Goal: Task Accomplishment & Management: Complete application form

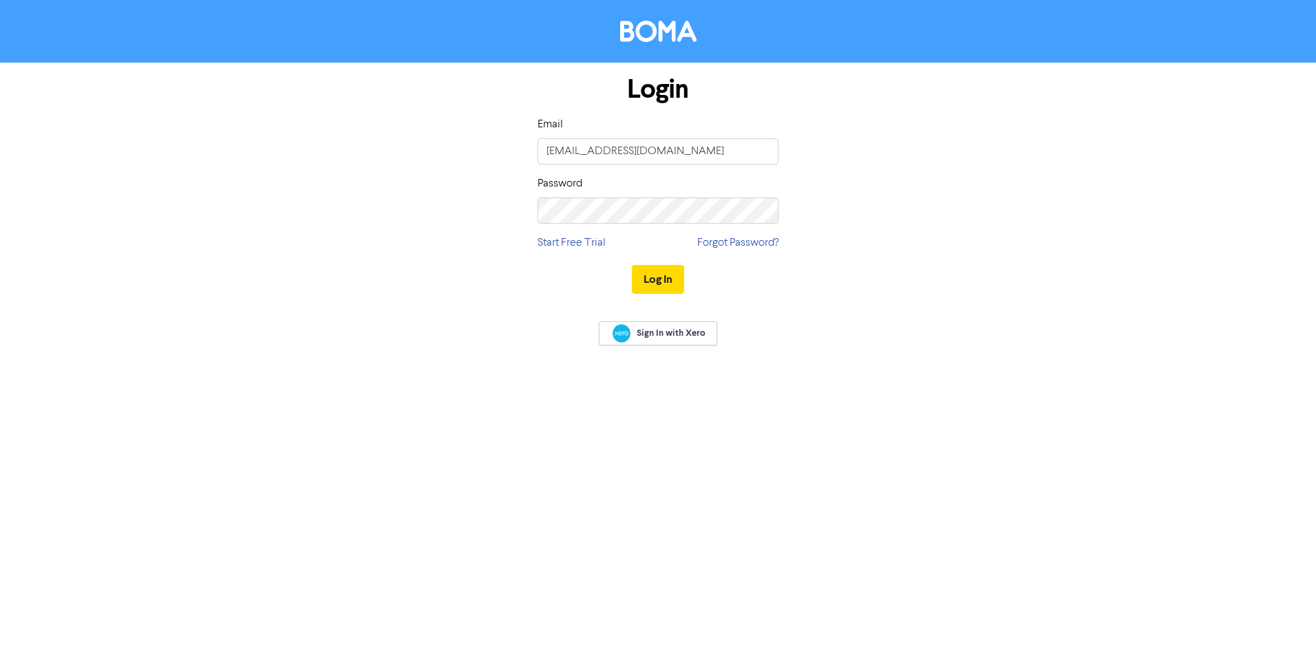
click at [665, 280] on button "Log In" at bounding box center [658, 279] width 52 height 29
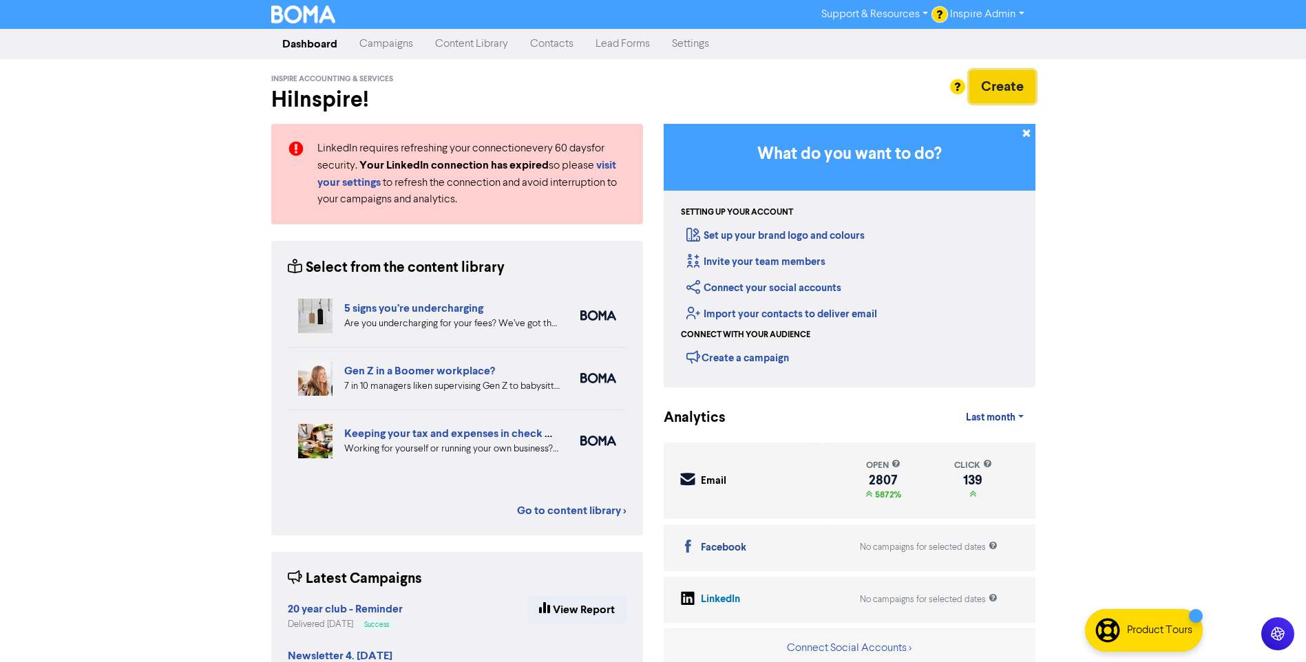
click at [1003, 95] on button "Create" at bounding box center [1002, 86] width 66 height 33
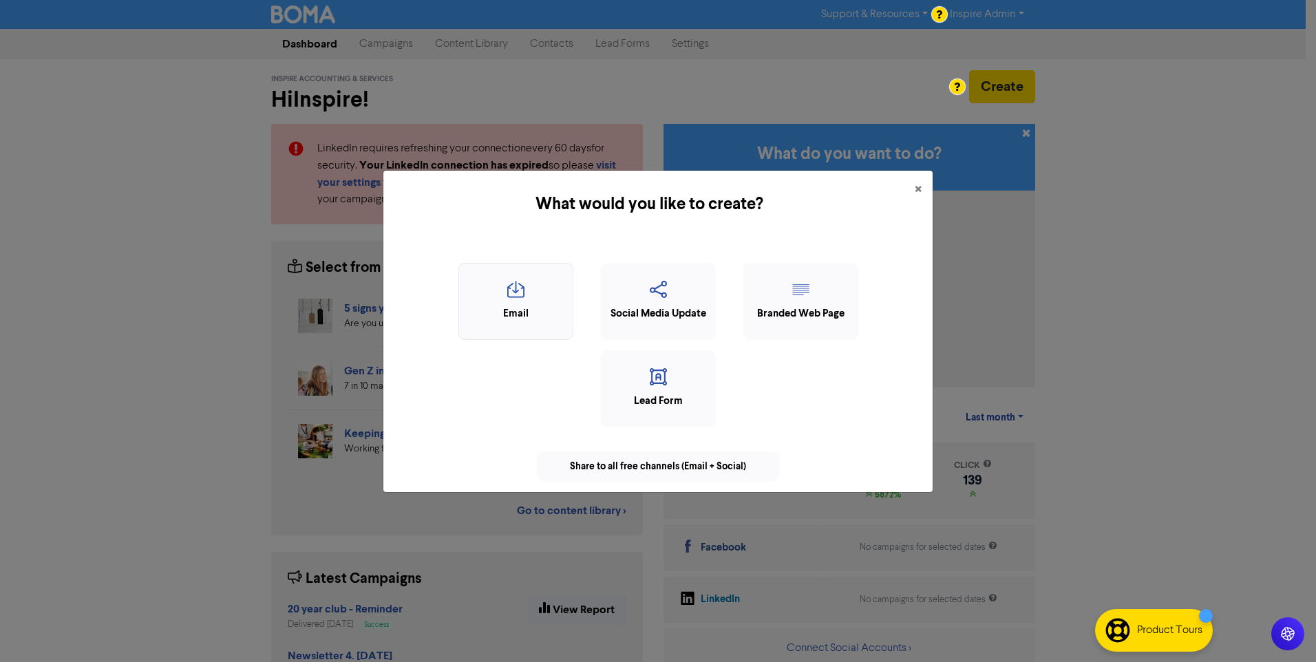
click at [521, 304] on icon "button" at bounding box center [516, 294] width 100 height 26
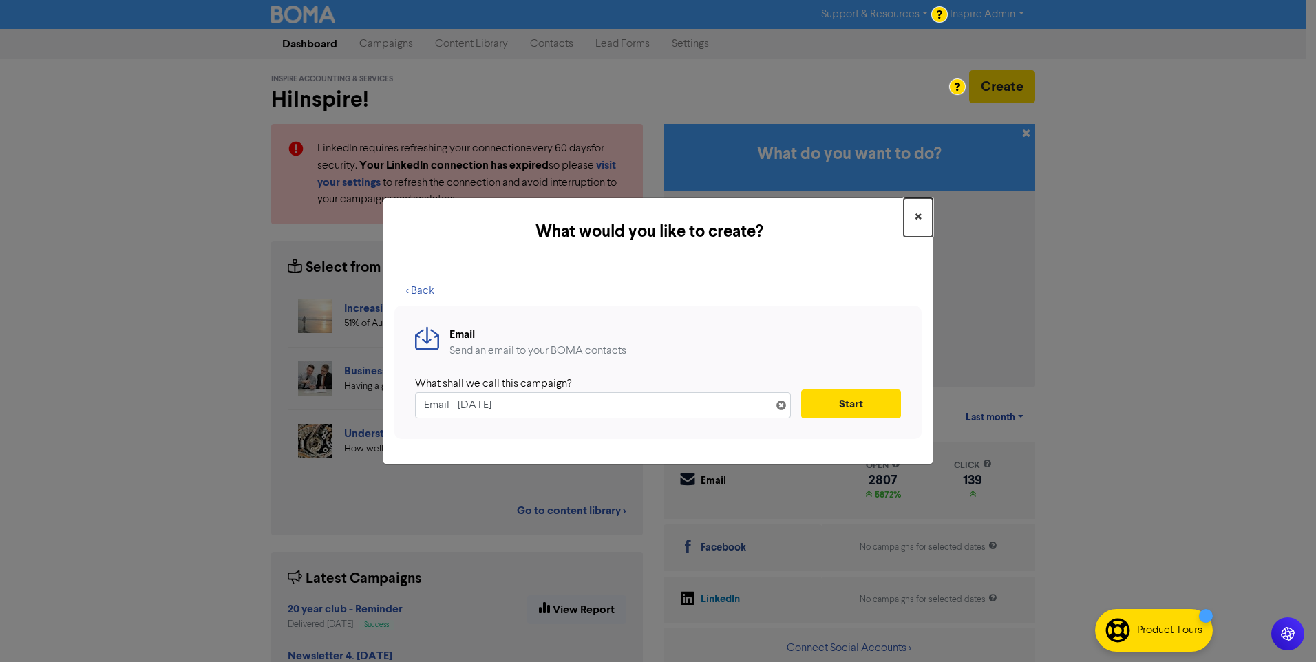
click at [917, 213] on span "×" at bounding box center [918, 217] width 7 height 21
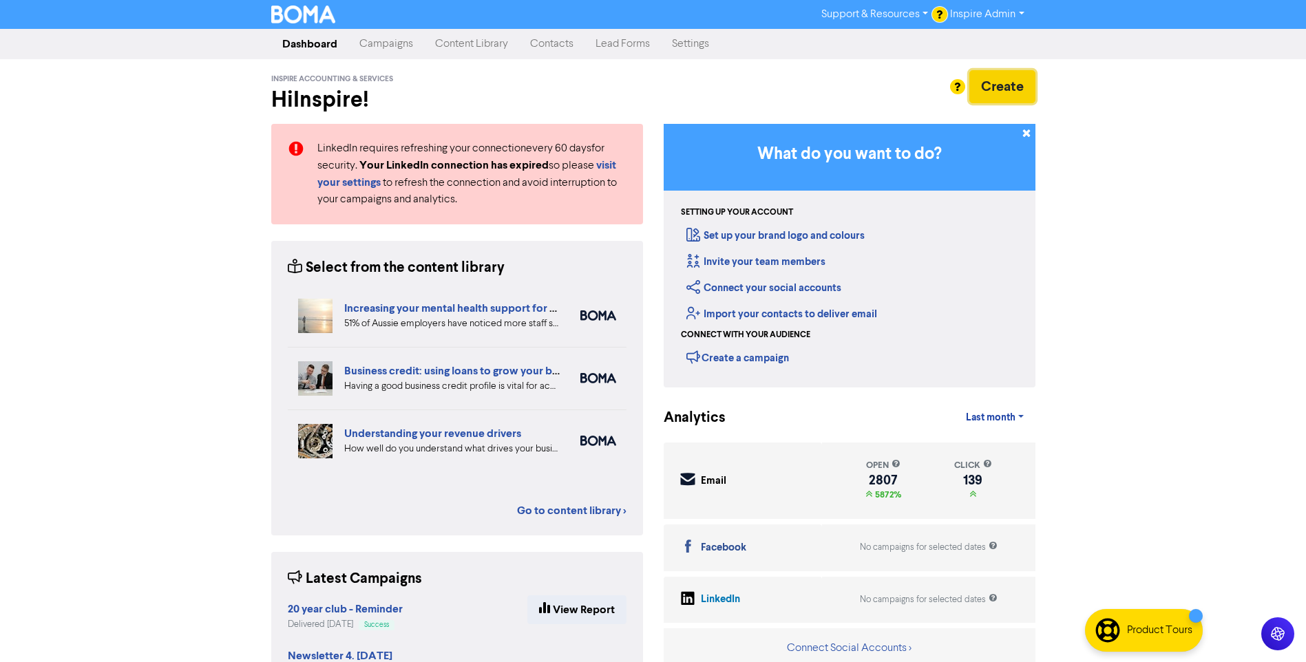
click at [998, 90] on button "Create" at bounding box center [1002, 86] width 66 height 33
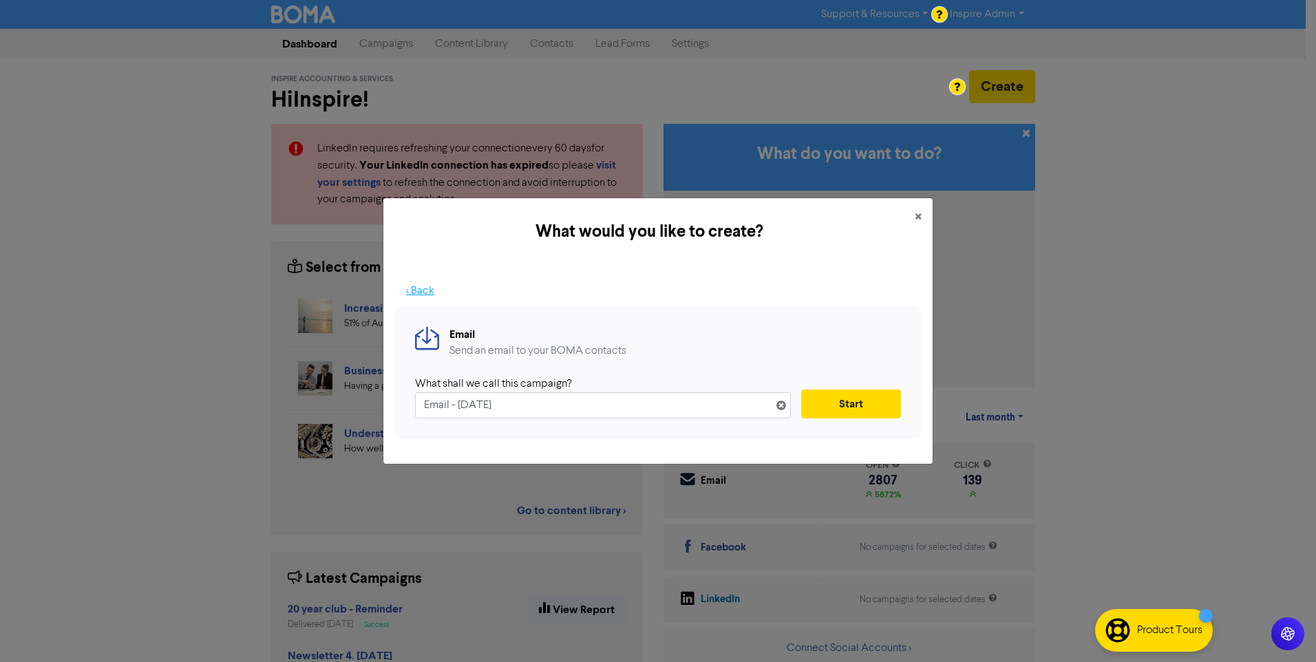
click at [420, 293] on button "< Back" at bounding box center [421, 291] width 52 height 29
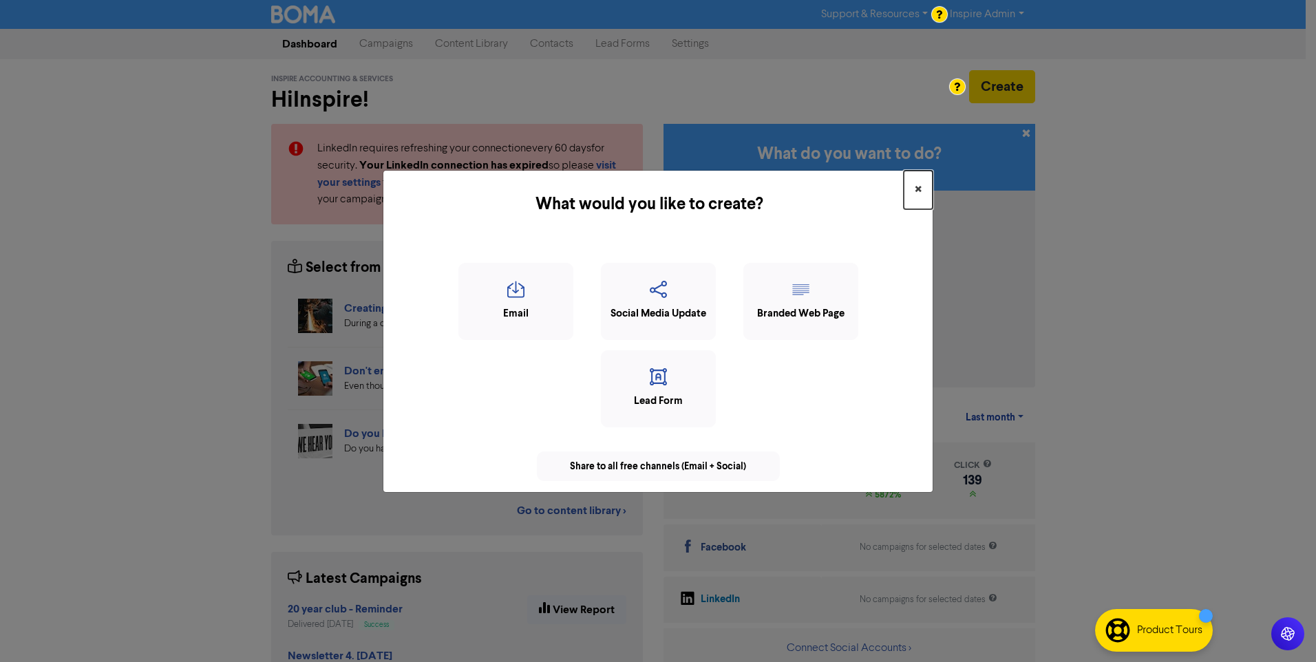
click at [915, 181] on span "×" at bounding box center [918, 190] width 7 height 21
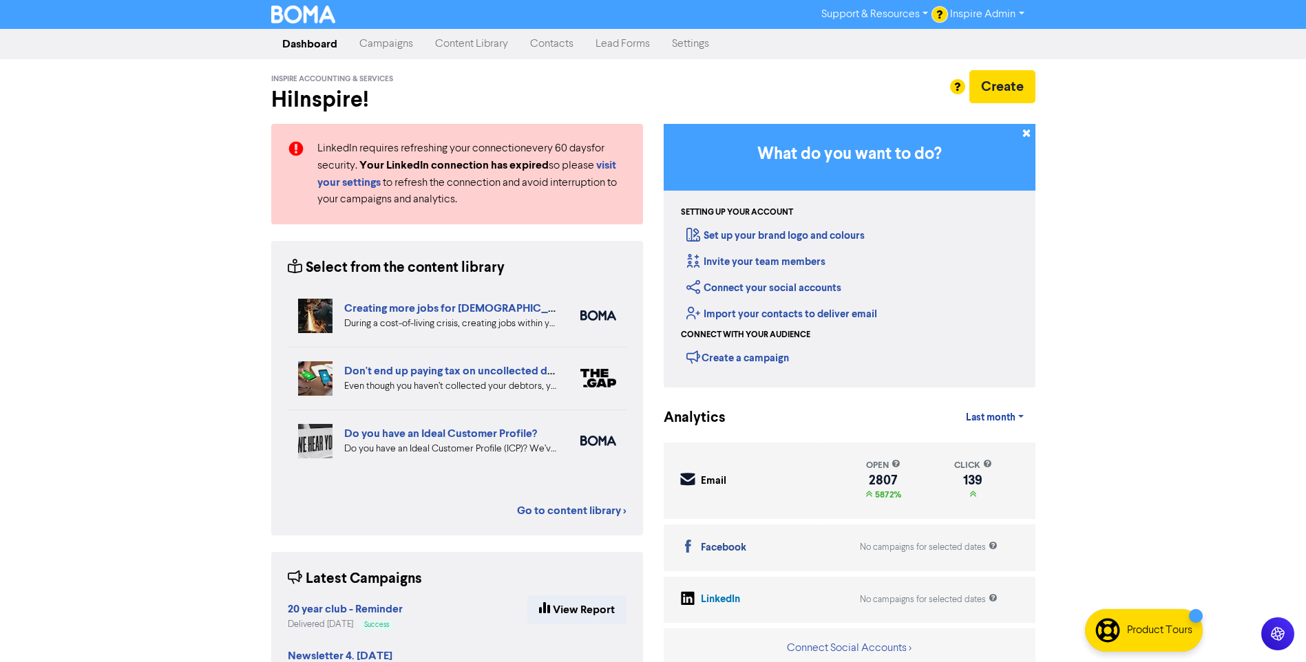
click at [570, 40] on link "Contacts" at bounding box center [551, 44] width 65 height 28
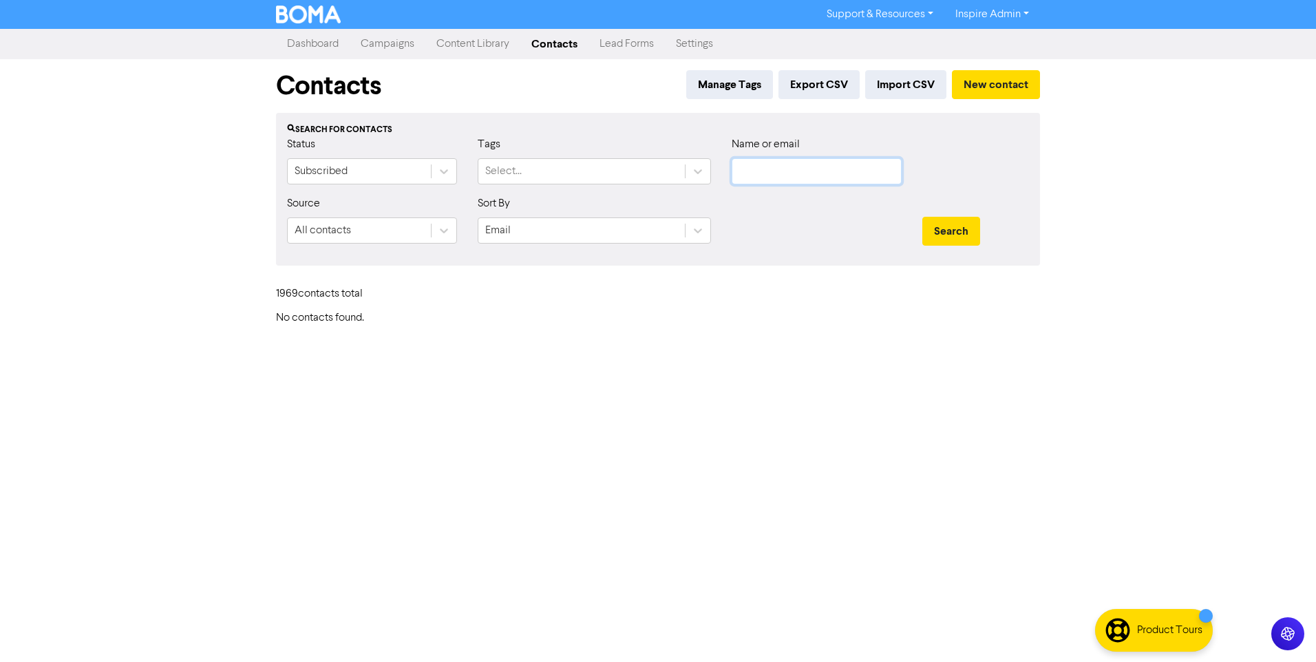
type input "[EMAIL_ADDRESS][DOMAIN_NAME]"
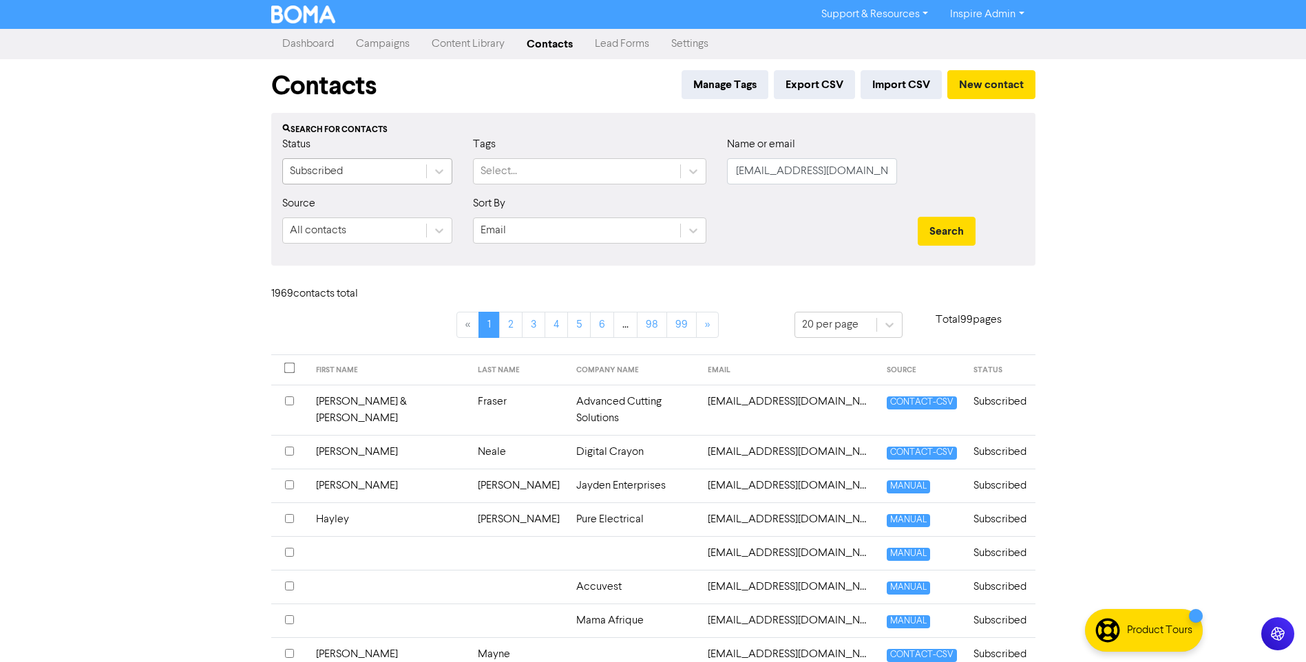
click at [366, 171] on div "Subscribed" at bounding box center [354, 171] width 143 height 25
click at [528, 141] on div "Tags Select..." at bounding box center [589, 160] width 233 height 48
click at [991, 85] on button "New contact" at bounding box center [991, 84] width 88 height 29
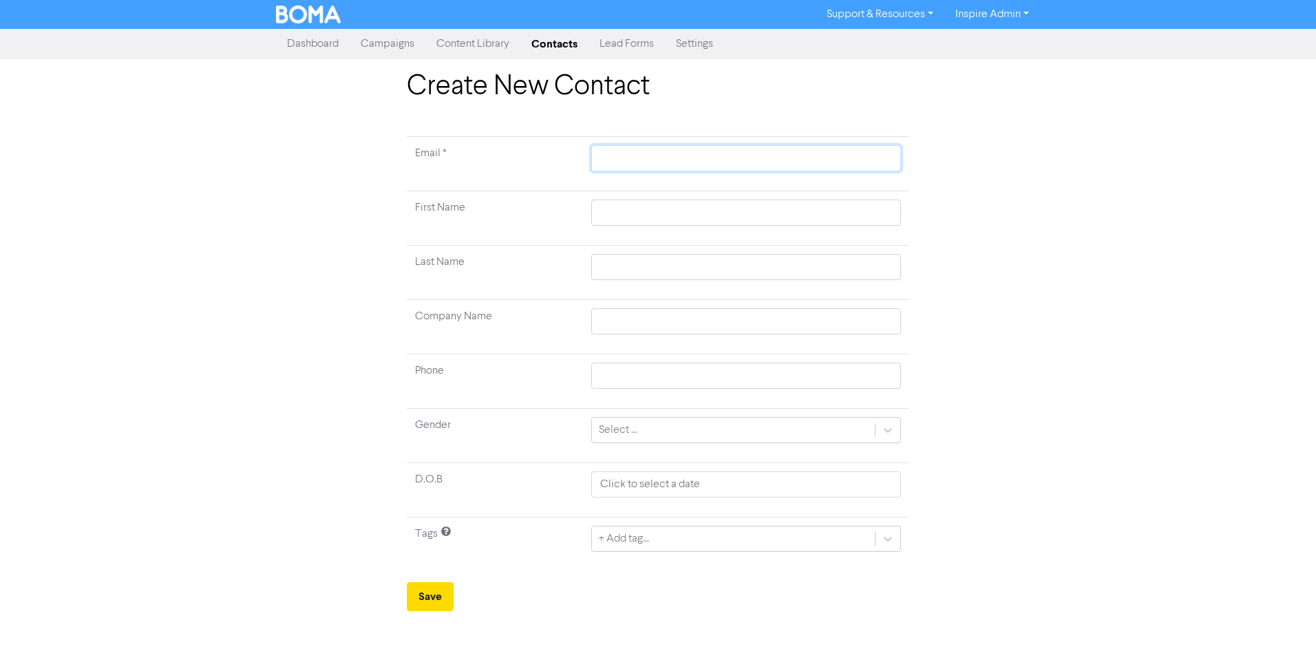
click at [638, 157] on input "text" at bounding box center [746, 158] width 310 height 26
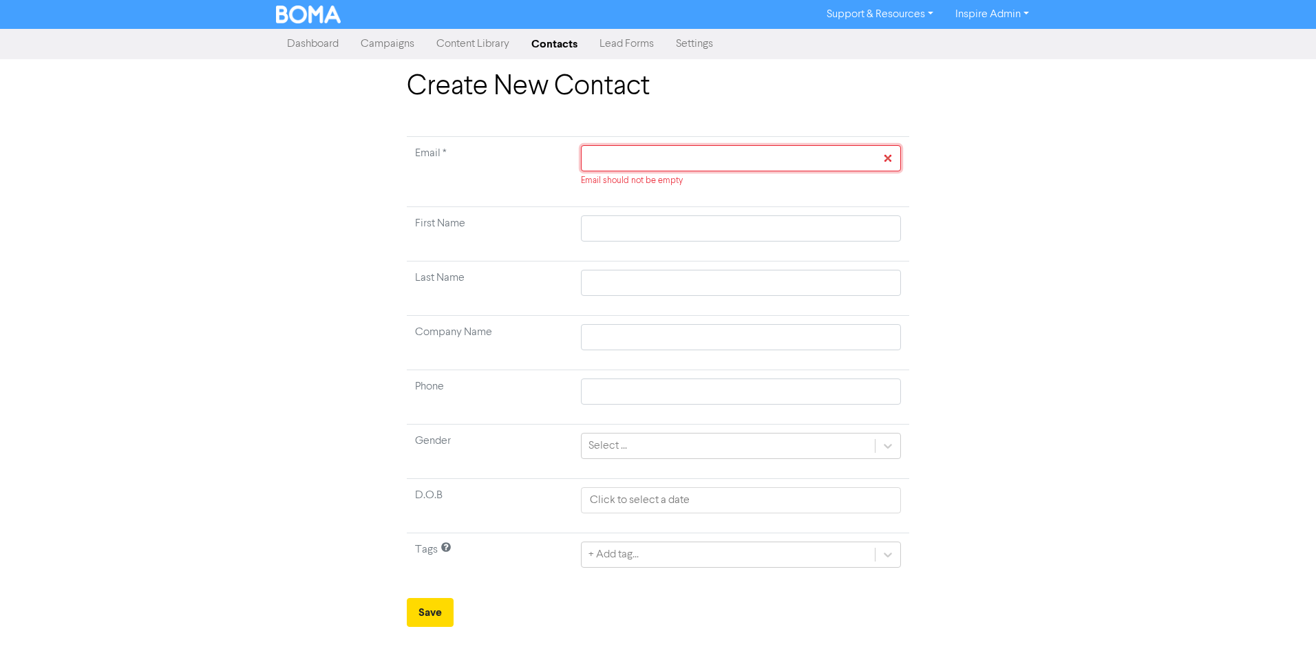
paste input "[PERSON_NAME][EMAIL_ADDRESS][PERSON_NAME][DOMAIN_NAME]"
type input "[PERSON_NAME][EMAIL_ADDRESS][PERSON_NAME][DOMAIN_NAME]"
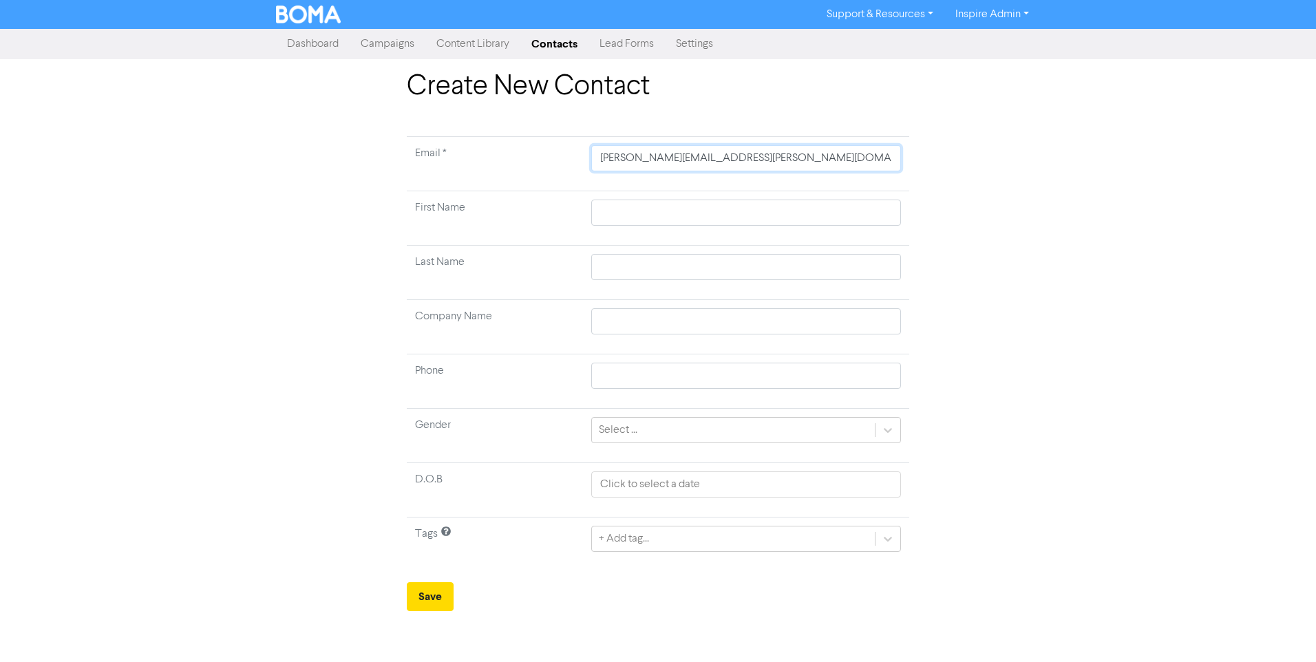
type input "[PERSON_NAME][EMAIL_ADDRESS][PERSON_NAME][DOMAIN_NAME]"
click at [660, 214] on input "text" at bounding box center [746, 213] width 310 height 26
type input "J"
type input "Je"
type input "J"
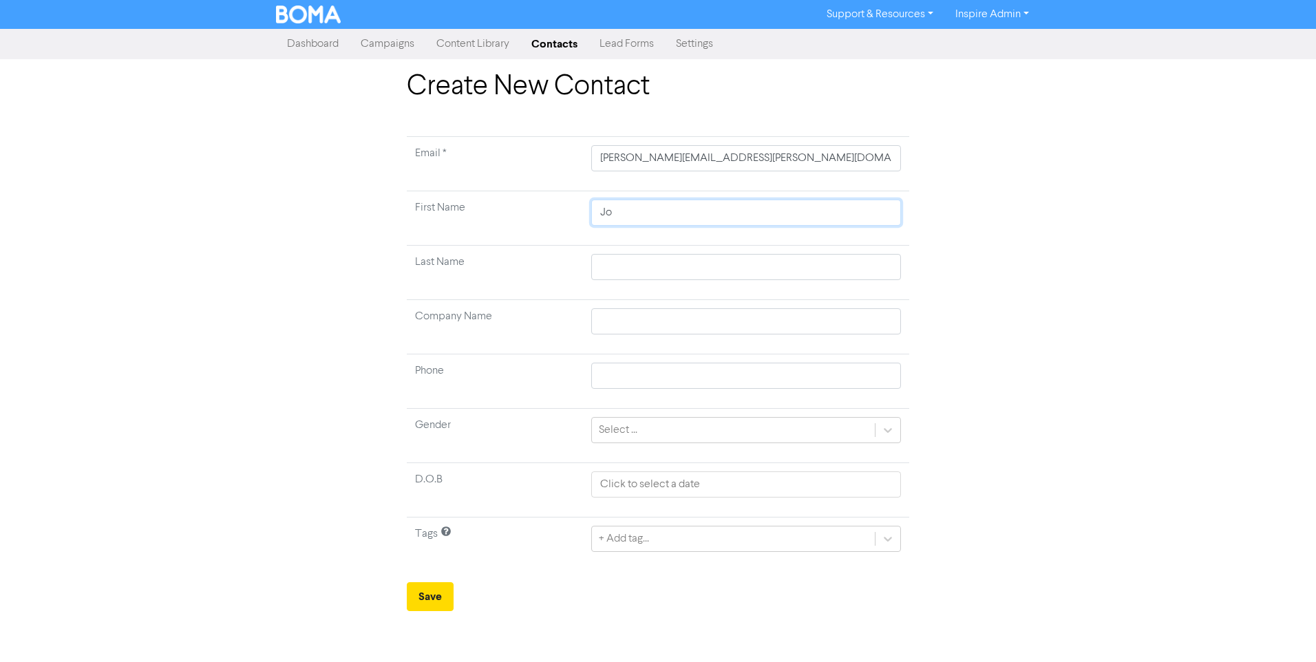
type input "[PERSON_NAME]"
type input "Bi"
type input "Bia"
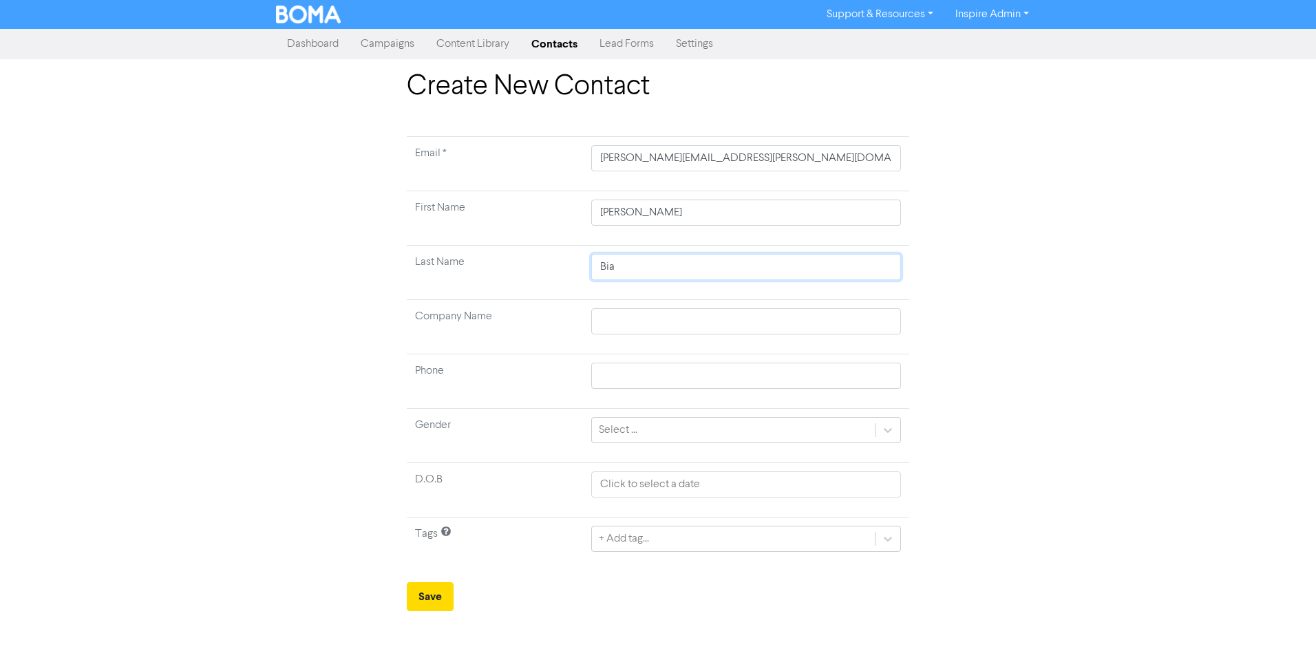
type input "Bial"
type input "Biali"
type input "[PERSON_NAME]"
click at [628, 533] on div "+ Add tag..." at bounding box center [624, 539] width 50 height 17
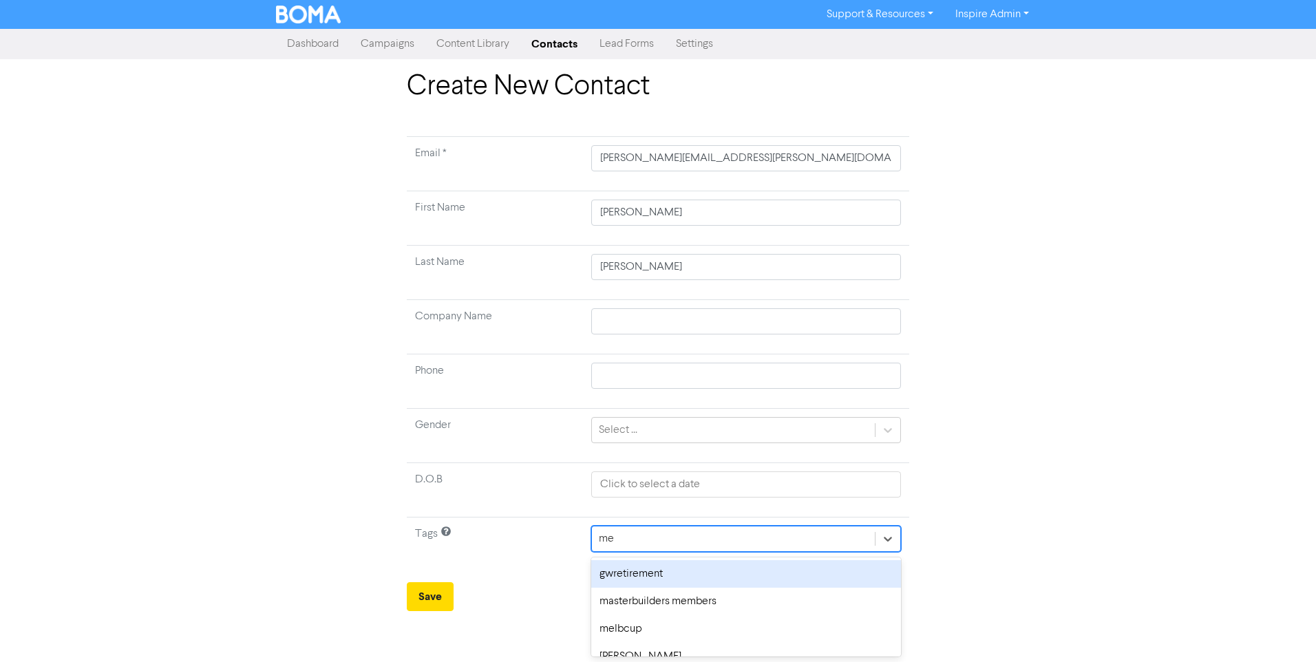
type input "[PERSON_NAME]"
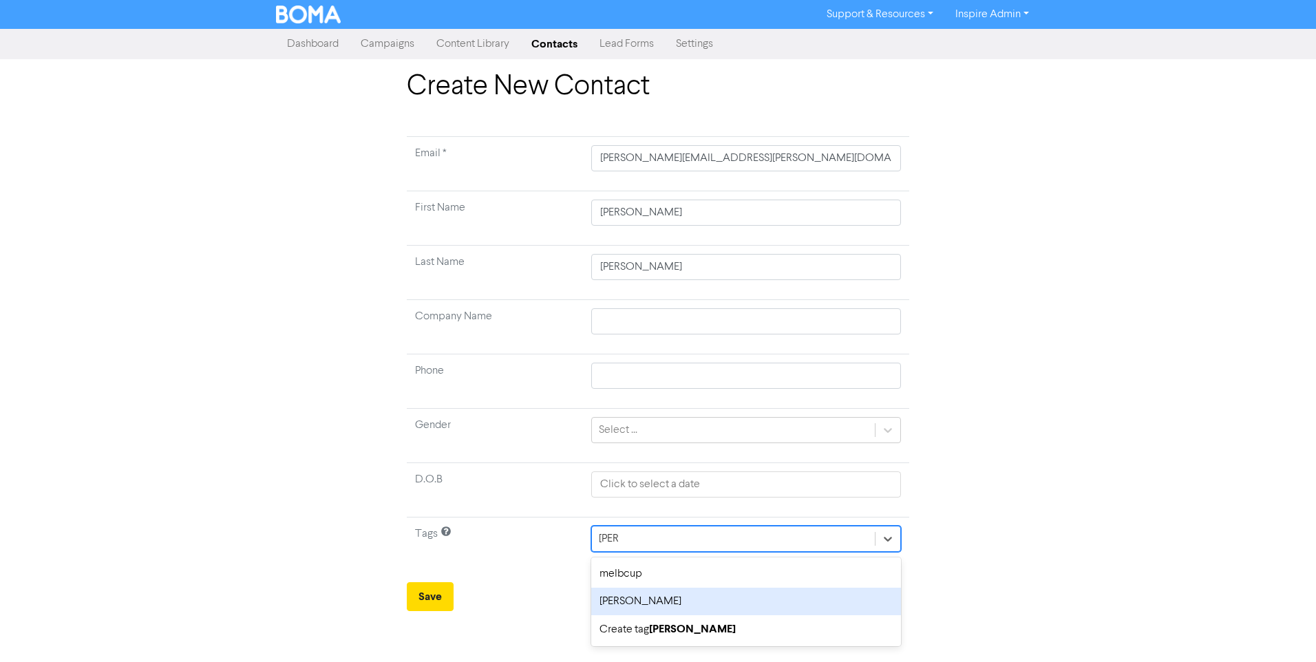
click at [635, 604] on div "[PERSON_NAME]" at bounding box center [746, 602] width 310 height 28
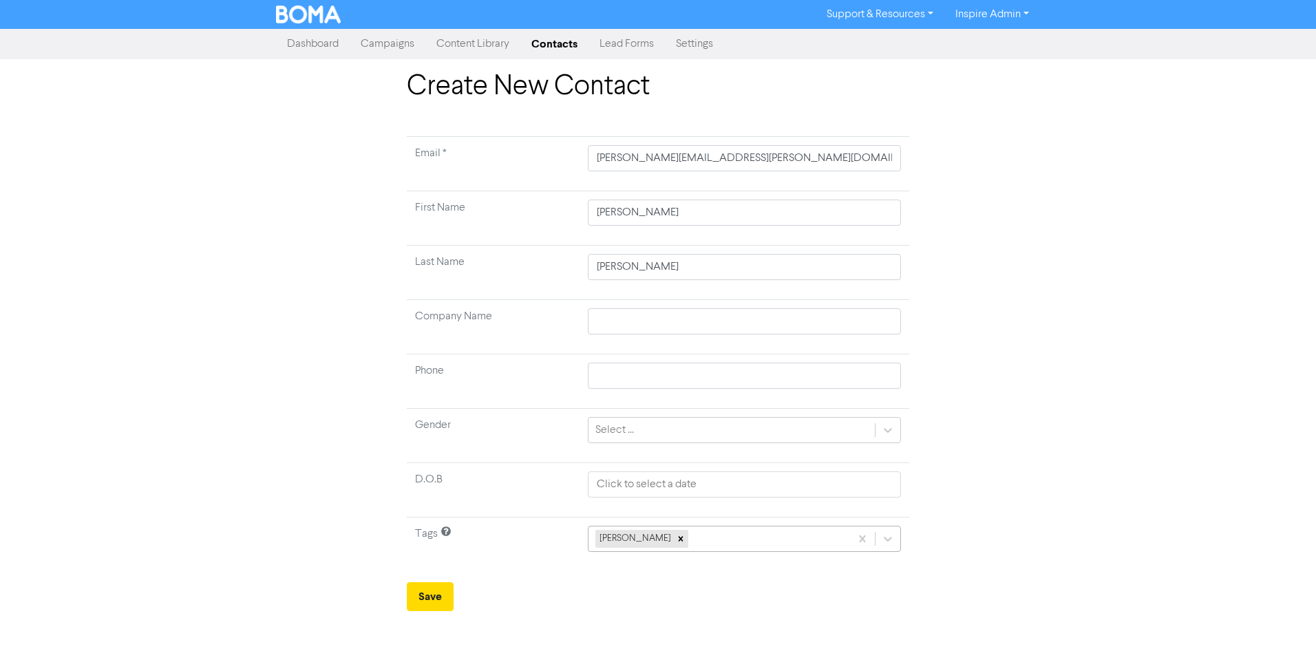
click at [695, 538] on div "[PERSON_NAME]" at bounding box center [720, 539] width 262 height 25
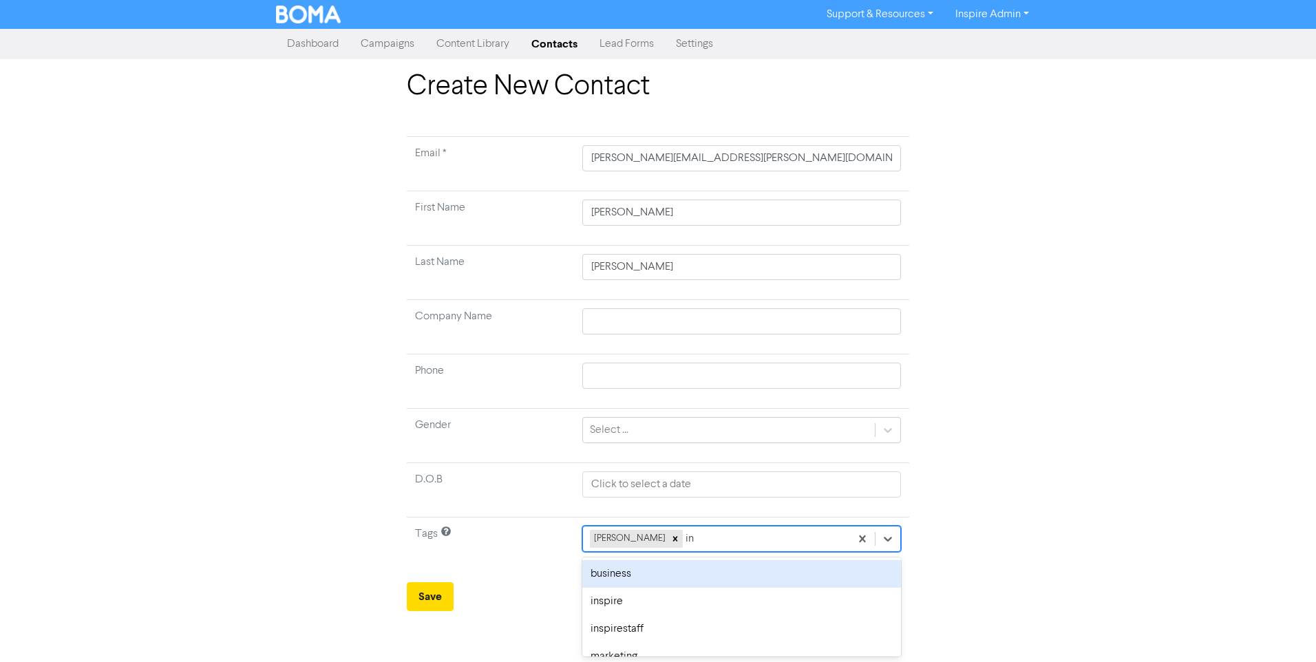
type input "ins"
click at [658, 574] on div "inspire" at bounding box center [741, 574] width 322 height 28
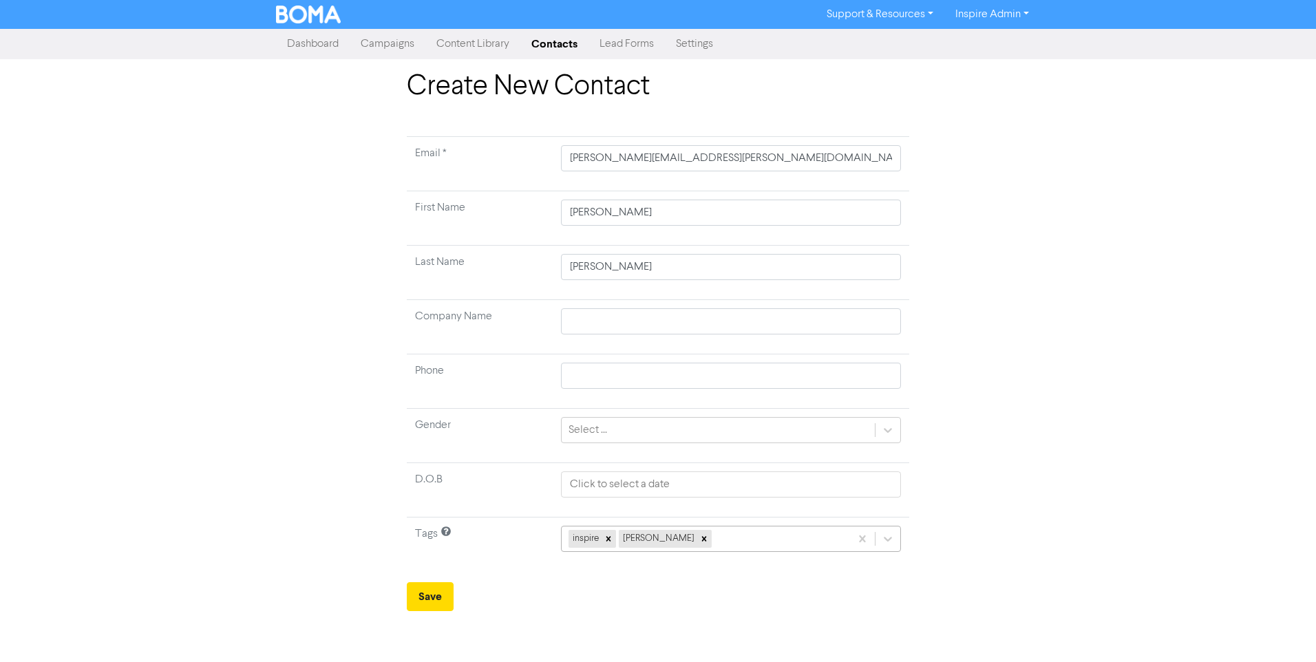
click at [733, 547] on div "inspire [PERSON_NAME]" at bounding box center [706, 539] width 288 height 25
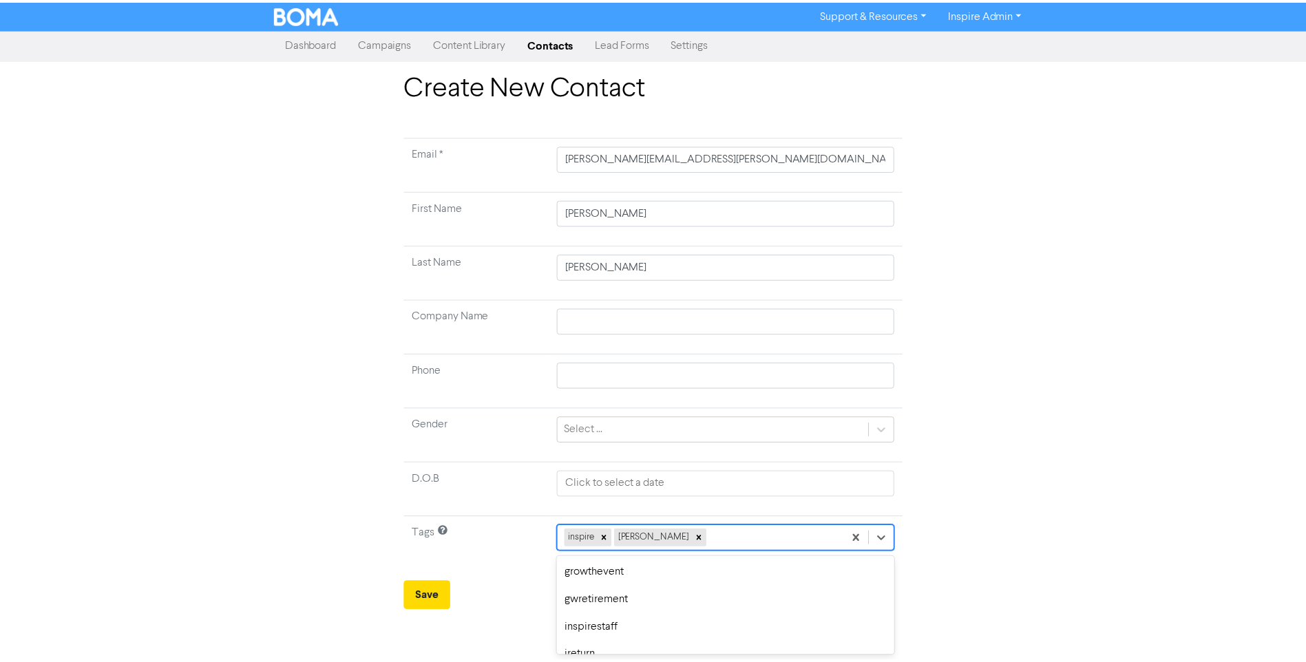
scroll to position [482, 0]
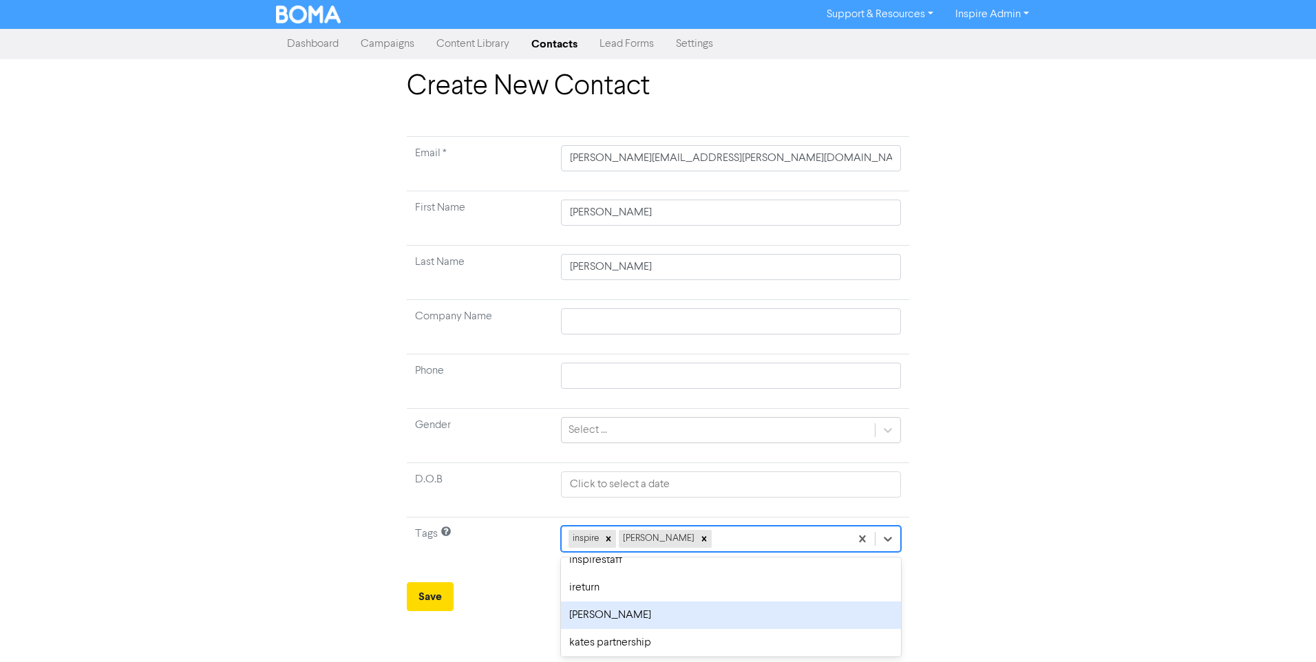
click at [553, 565] on td "Tags" at bounding box center [480, 545] width 146 height 54
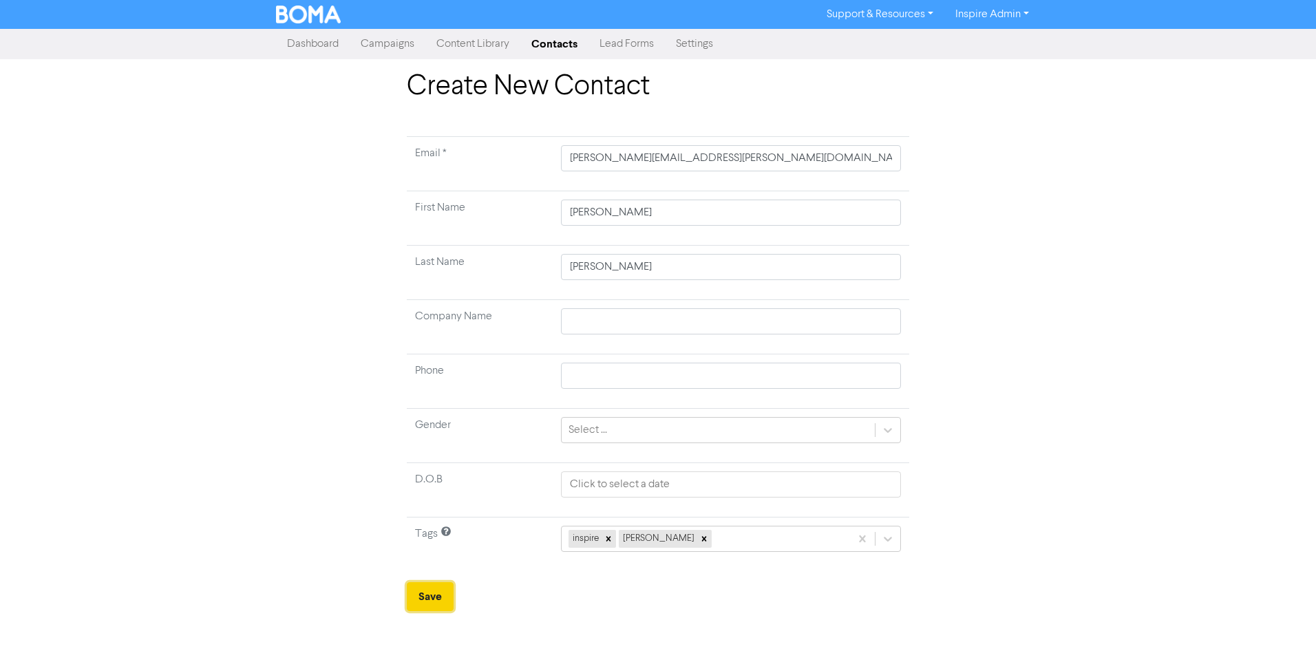
click at [434, 596] on button "Save" at bounding box center [430, 596] width 47 height 29
